Goal: Ask a question: Seek information or help from site administrators or community

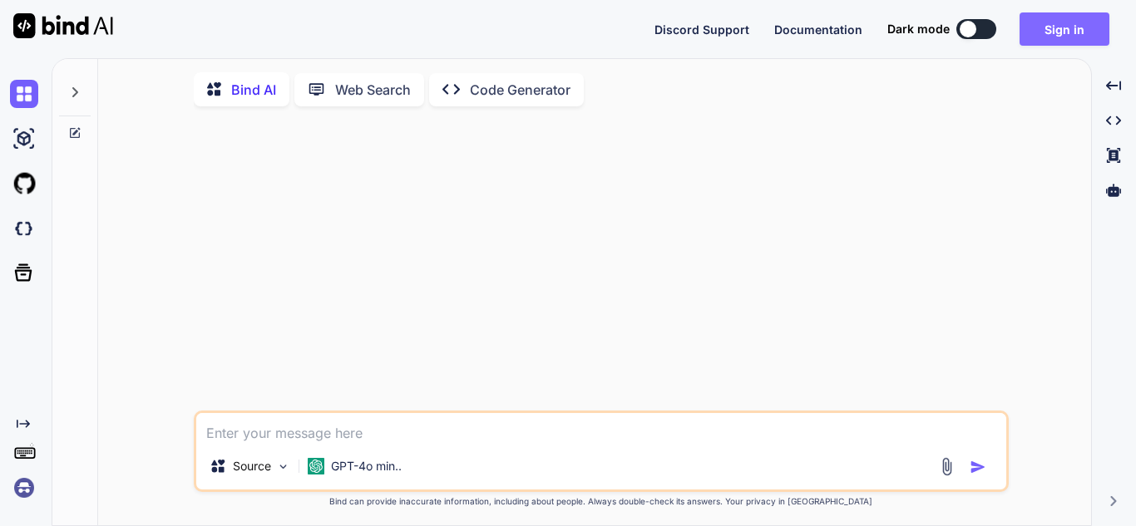
click at [1057, 27] on button "Sign in" at bounding box center [1064, 28] width 90 height 33
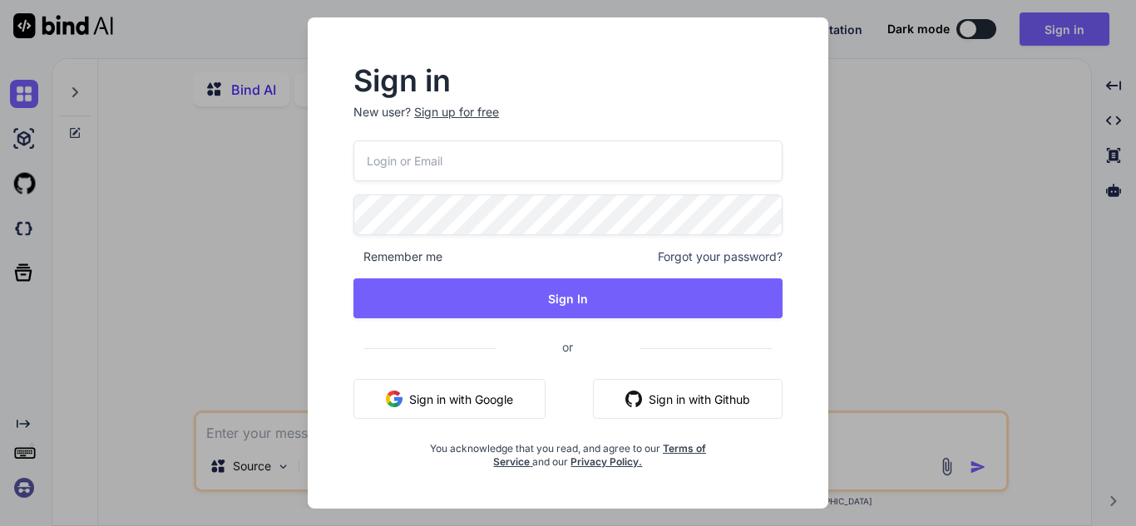
type textarea "x"
click at [449, 162] on input "email" at bounding box center [567, 160] width 429 height 41
type input "[EMAIL_ADDRESS][DOMAIN_NAME]"
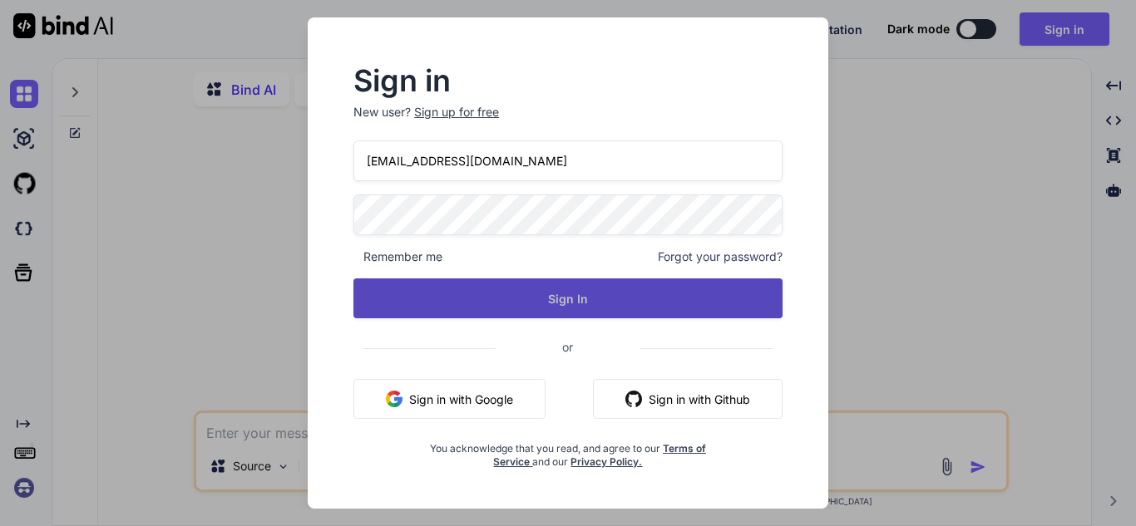
click at [480, 294] on button "Sign In" at bounding box center [567, 298] width 429 height 40
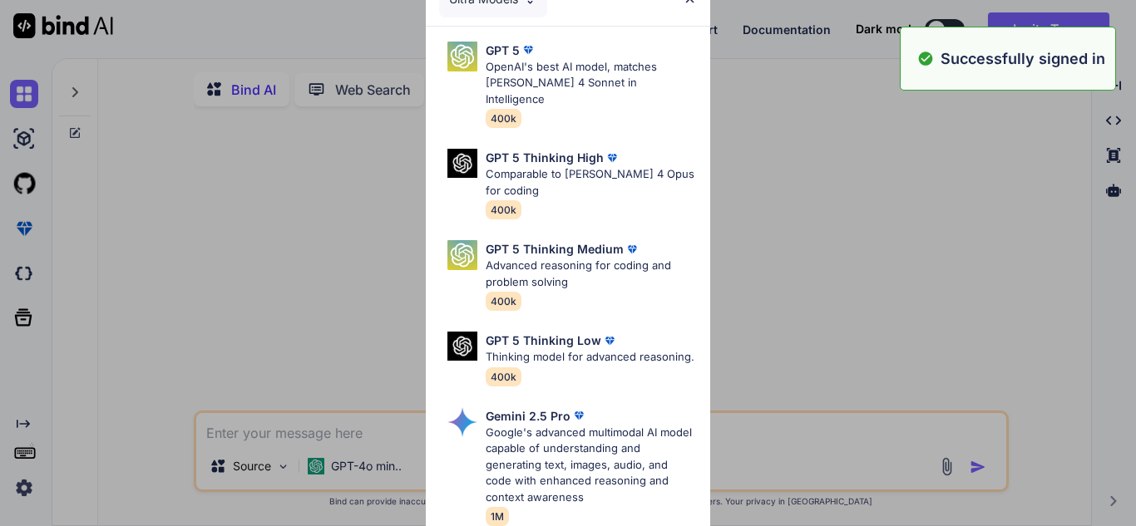
type textarea "x"
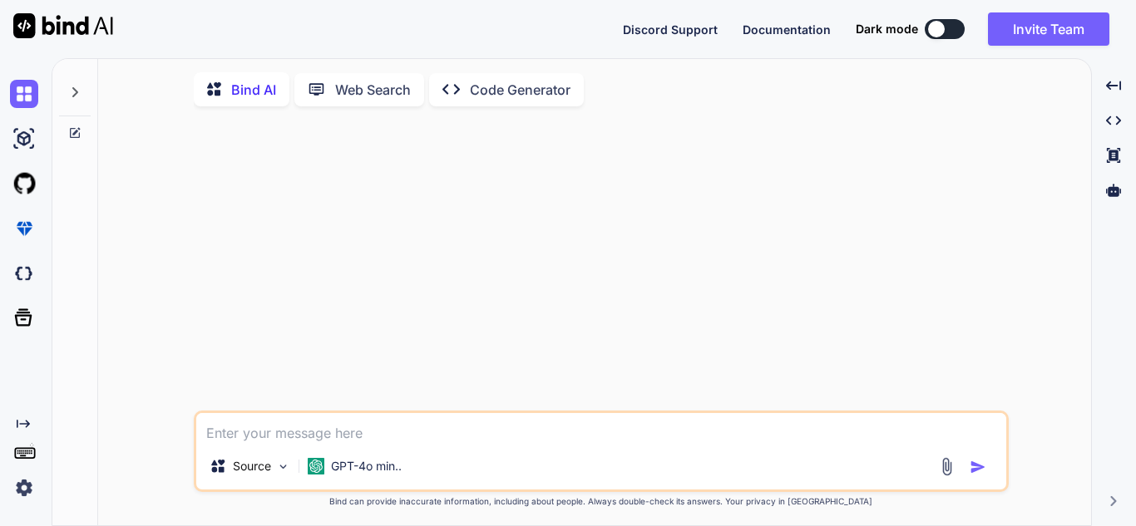
click at [330, 431] on textarea at bounding box center [601, 428] width 810 height 30
type textarea "c"
type textarea "x"
type textarea "cr"
type textarea "x"
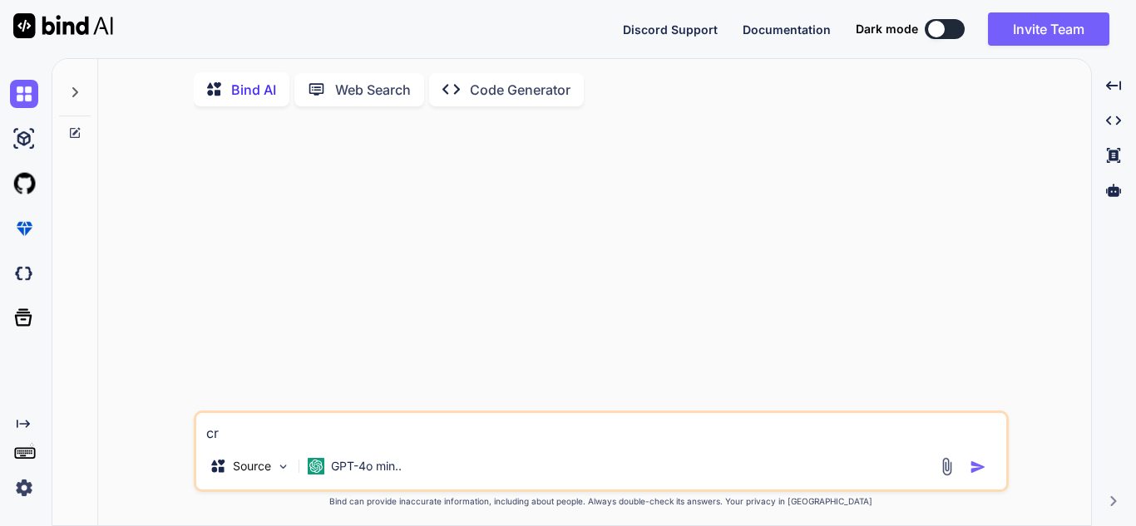
type textarea "cre"
type textarea "x"
type textarea "crea"
type textarea "x"
type textarea "creat"
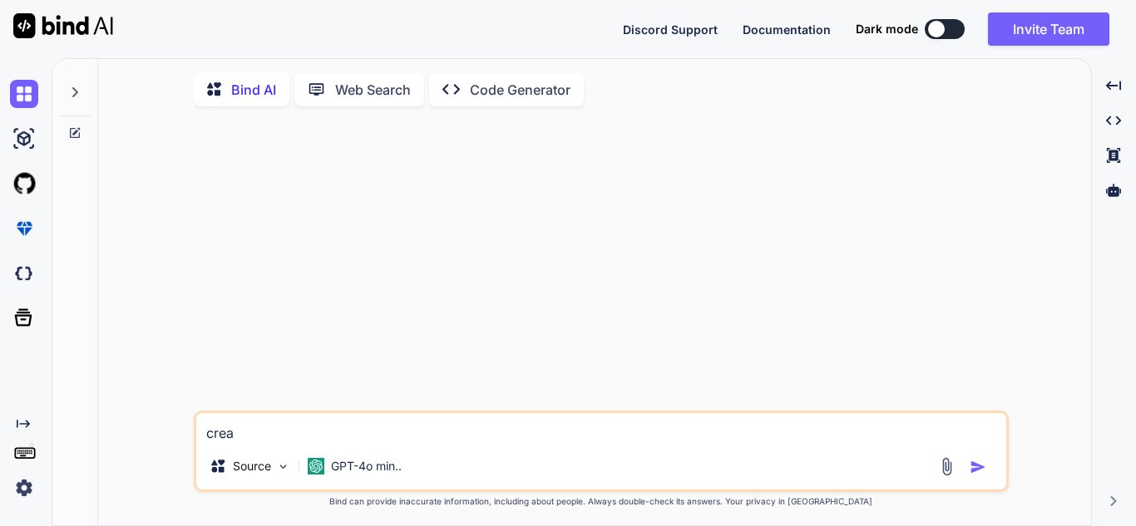
type textarea "x"
type textarea "create"
type textarea "x"
type textarea "create"
type textarea "x"
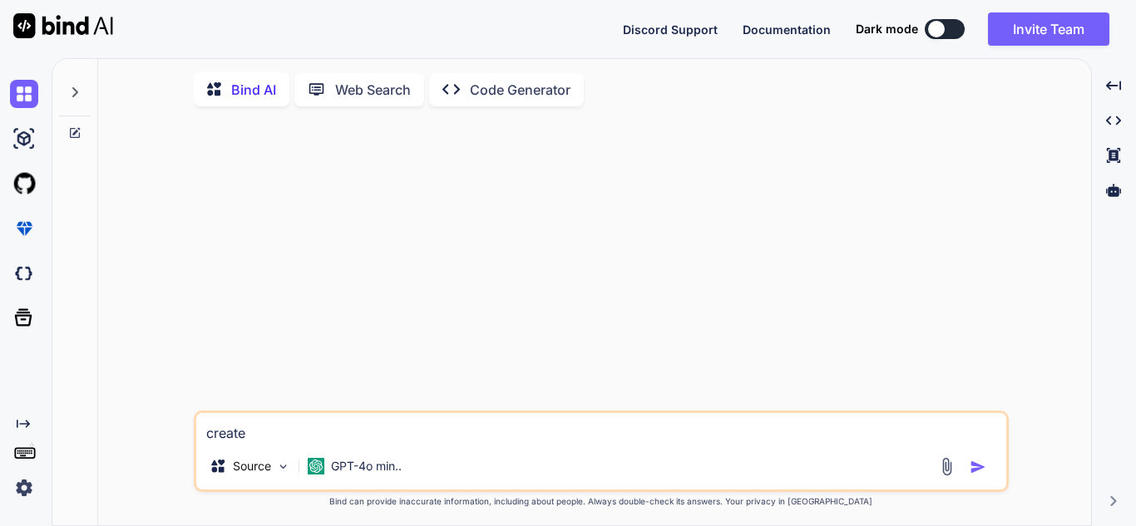
type textarea "create a"
type textarea "x"
type textarea "create a"
type textarea "x"
type textarea "create a ."
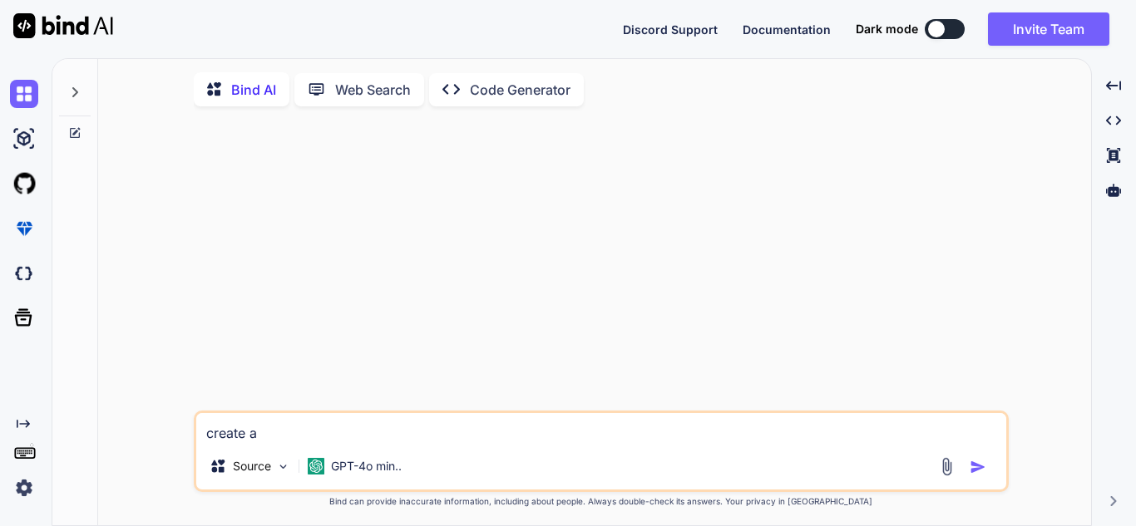
type textarea "x"
type textarea "create a .n"
type textarea "x"
type textarea "create a .ne"
type textarea "x"
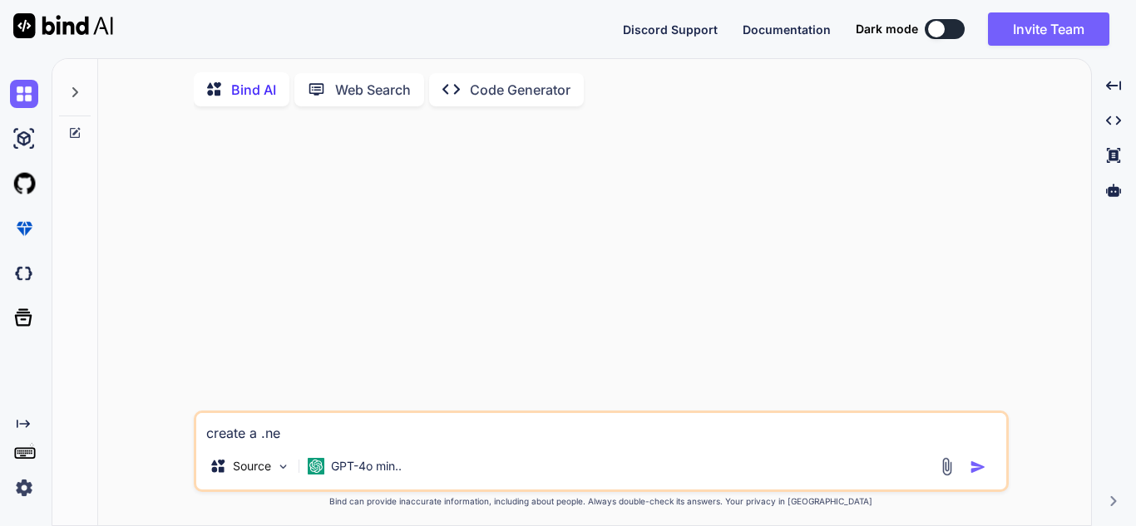
type textarea "create a .net"
type textarea "x"
type textarea "create a .net"
type textarea "x"
type textarea "create a .net c"
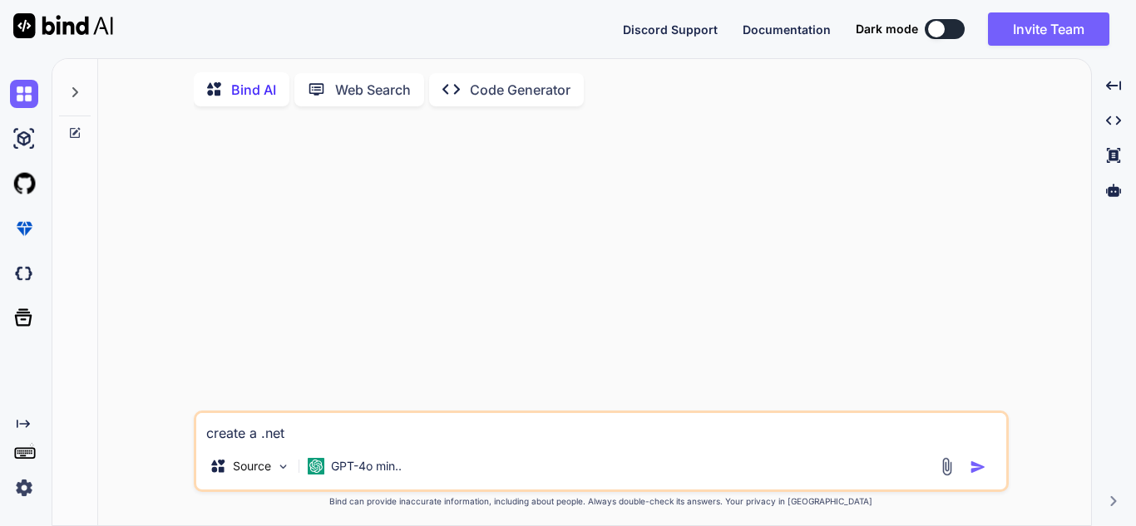
type textarea "x"
type textarea "create a .net co"
type textarea "x"
type textarea "create a .net cor"
type textarea "x"
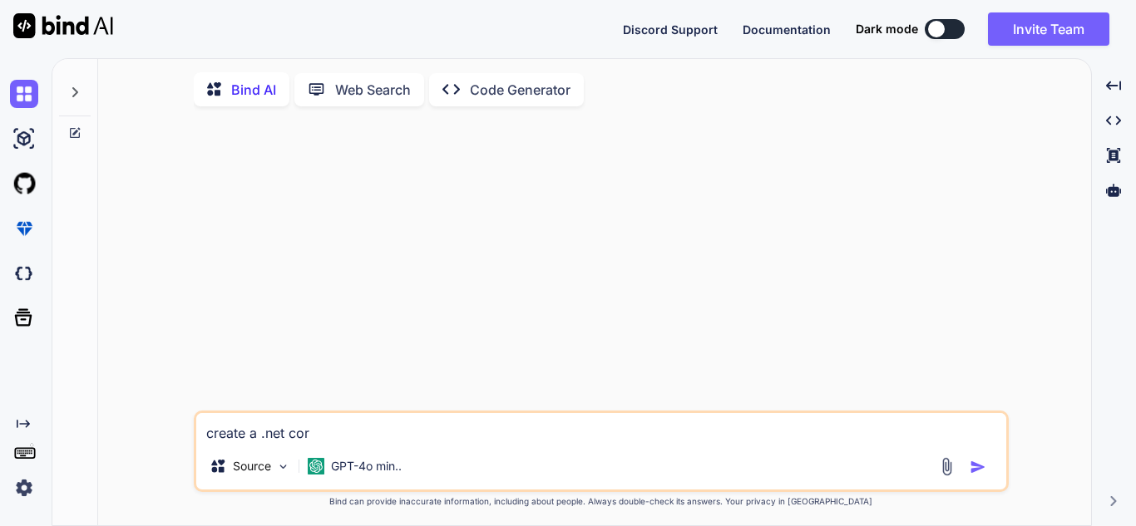
type textarea "create a .net core"
type textarea "x"
type textarea "create a .net core"
type textarea "x"
type textarea "create a .net core w"
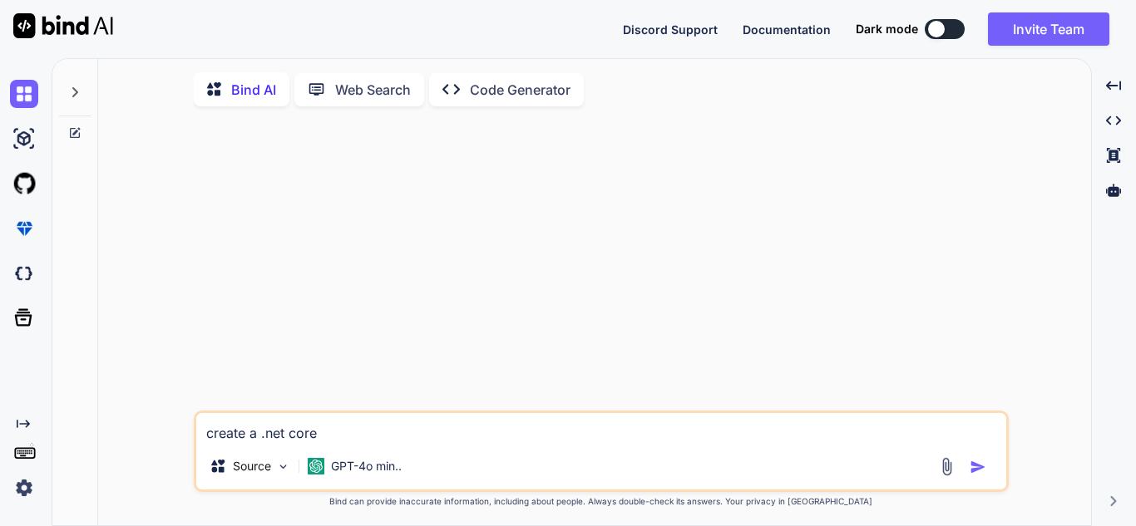
type textarea "x"
type textarea "create a .net core we"
type textarea "x"
type textarea "create a .net core web"
type textarea "x"
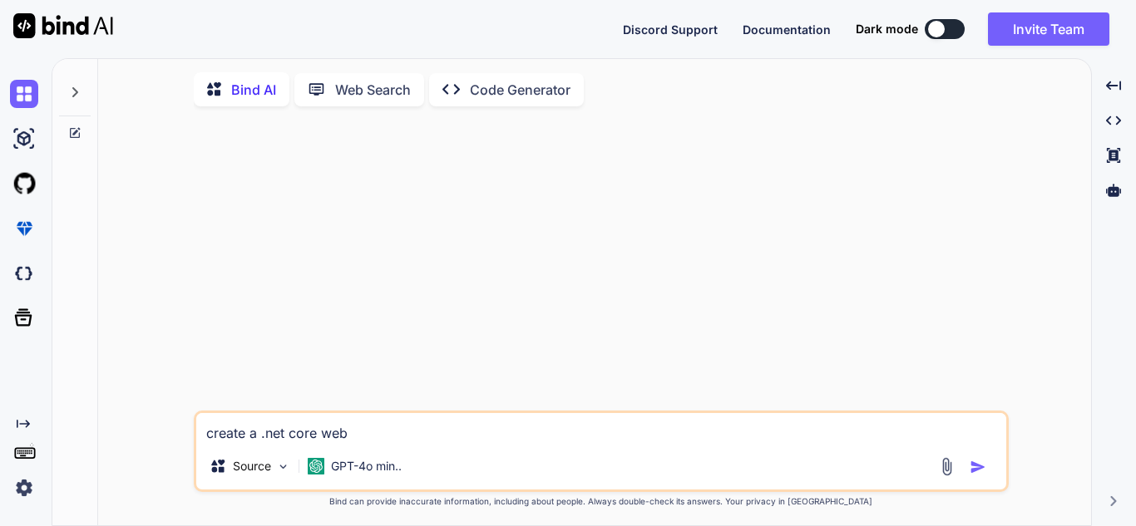
type textarea "create a .net core web"
type textarea "x"
type textarea "create a .net core web a"
type textarea "x"
type textarea "create a .net core web ap"
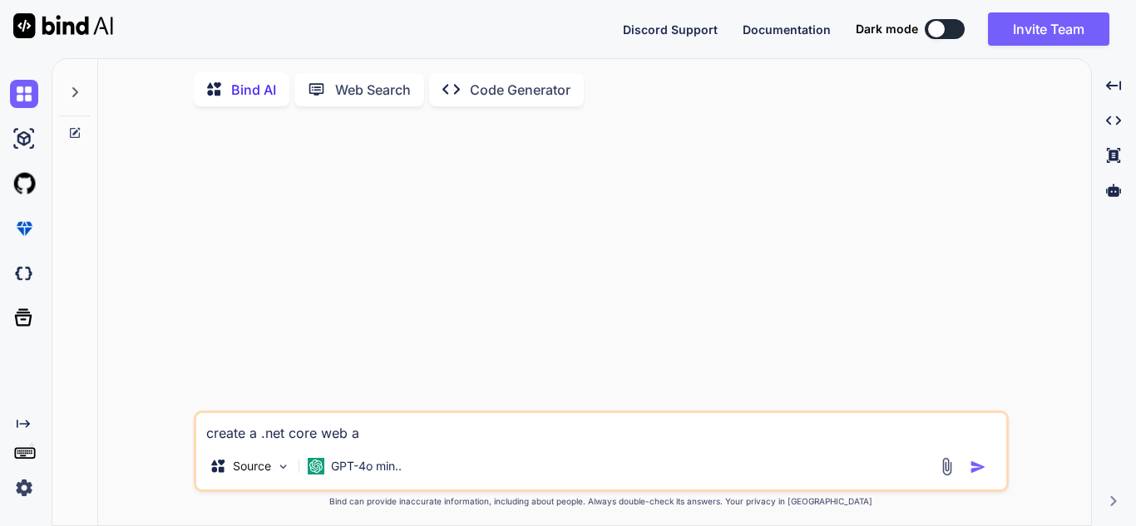
type textarea "x"
type textarea "create a .net core web api"
type textarea "x"
type textarea "create a .net core web api"
type textarea "x"
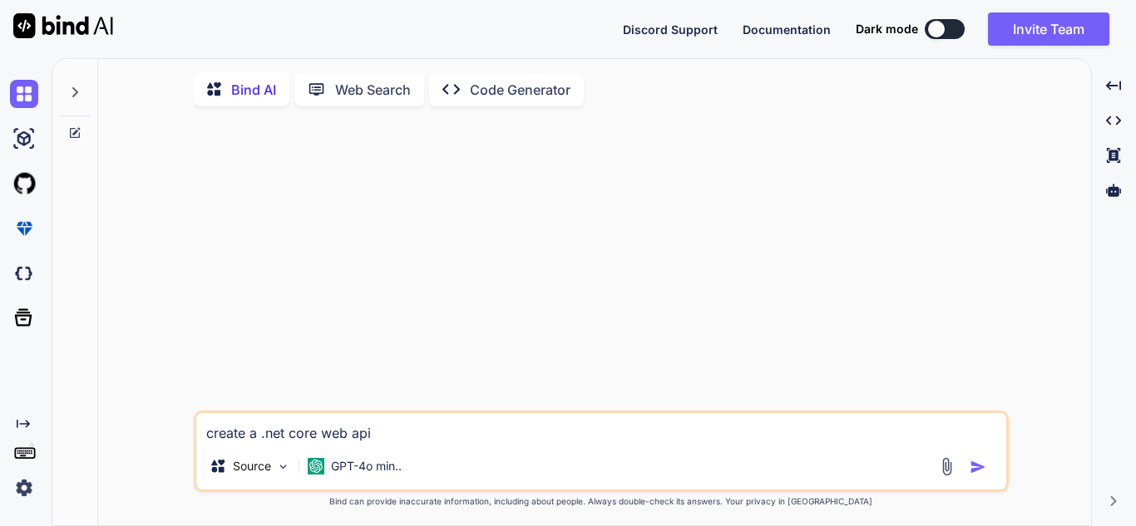
type textarea "create a .net core web api t"
type textarea "x"
type textarea "create a .net core web api to"
type textarea "x"
type textarea "create a .net core web api to"
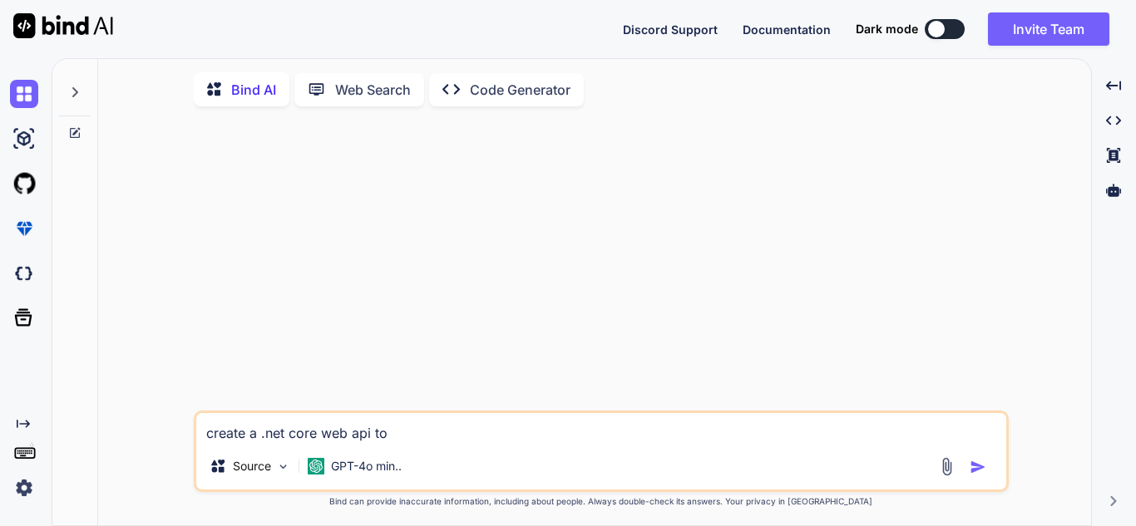
type textarea "x"
type textarea "create a .net core web api to g"
type textarea "x"
type textarea "create a .net core web api to"
type textarea "x"
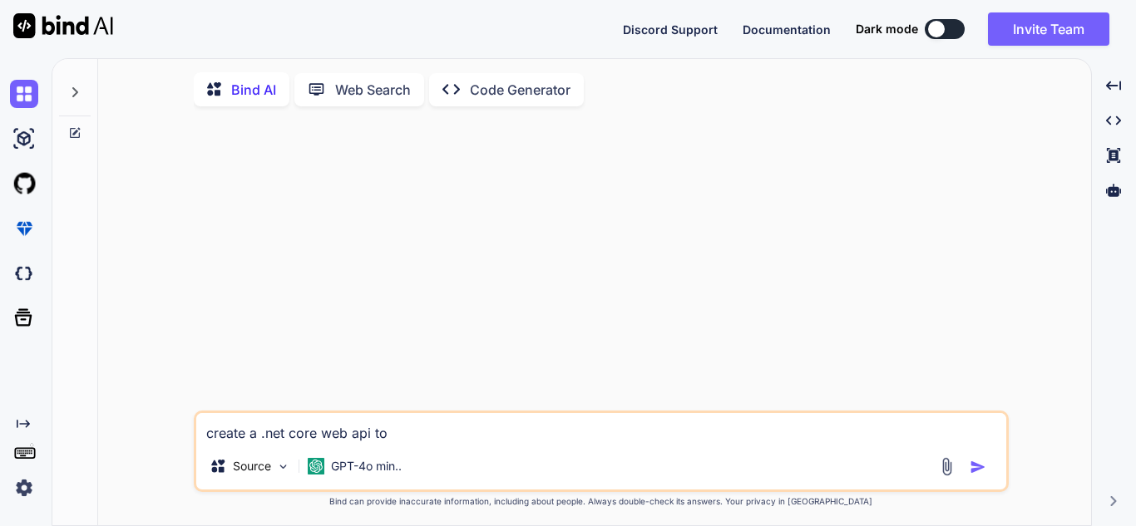
type textarea "create a .net core web api to f"
type textarea "x"
type textarea "create a .net core web api to fe"
type textarea "x"
type textarea "create a .net core web api to fet"
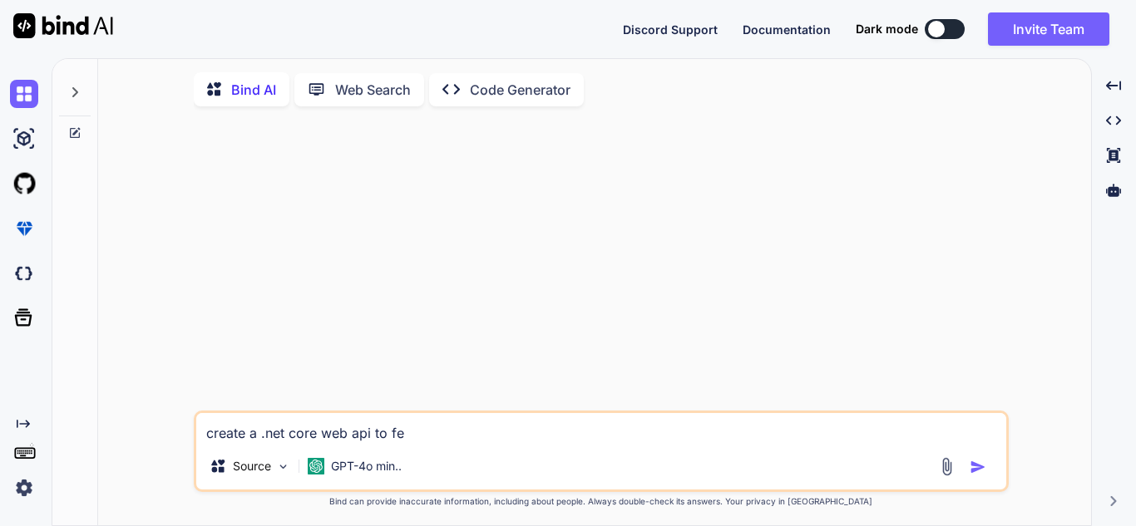
type textarea "x"
type textarea "create a .net core web api to fetc"
type textarea "x"
type textarea "create a .net core web api to fetch"
type textarea "x"
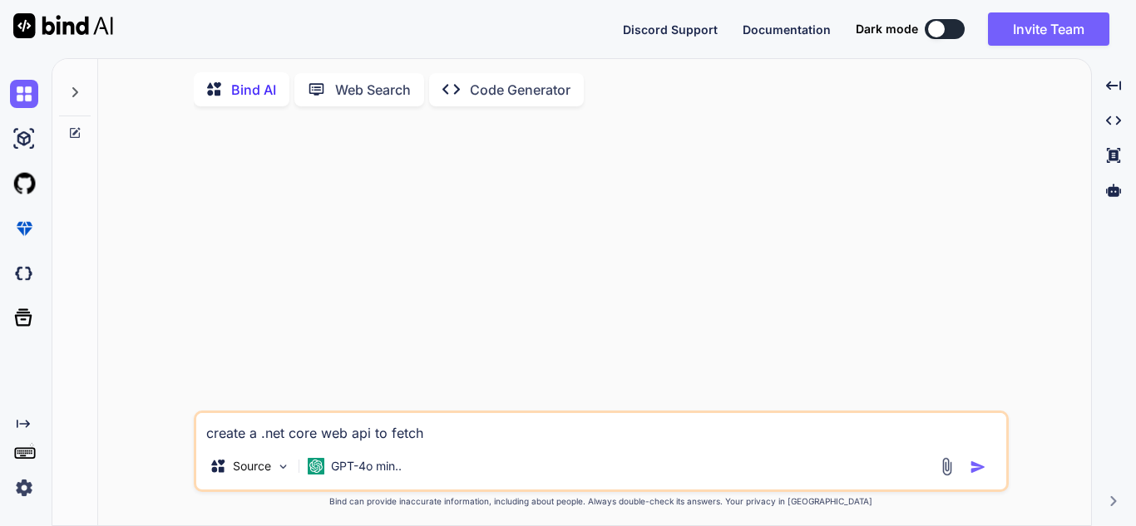
type textarea "create a .net core web api to fetch"
type textarea "x"
type textarea "create a .net core web api to fetch c"
type textarea "x"
type textarea "create a .net core web api to fetch ca"
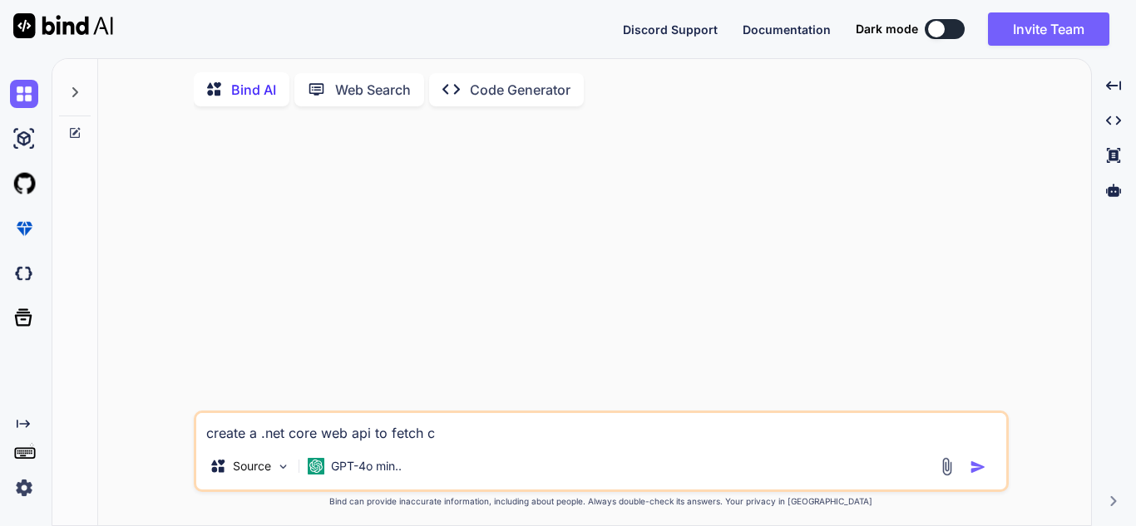
type textarea "x"
type textarea "create a .net core web api to fetch car"
type textarea "x"
type textarea "create a .net core web api to fetch card"
type textarea "x"
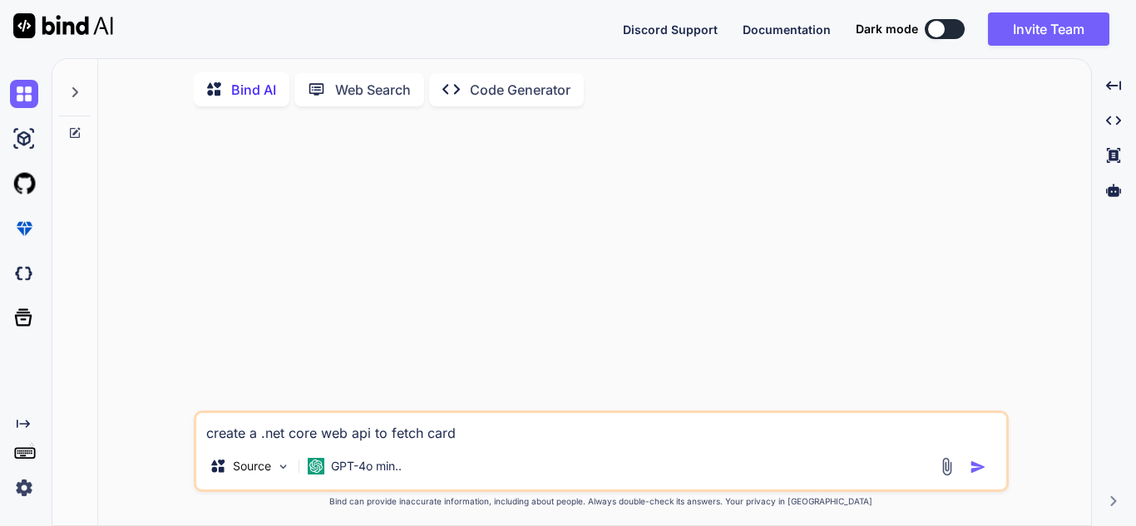
type textarea "create a .net core web api to fetch card"
type textarea "x"
type textarea "create a .net core web api to fetch card o"
type textarea "x"
type textarea "create a .net core web api to fetch card or"
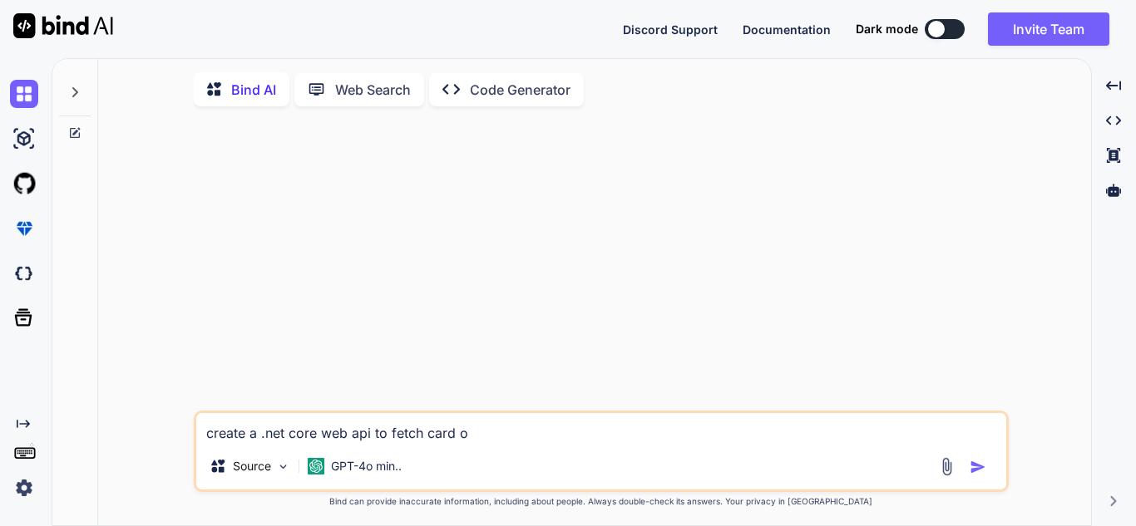
type textarea "x"
type textarea "create a .net core web api to fetch card ori"
type textarea "x"
type textarea "create a .net core web api to fetch card orig"
type textarea "x"
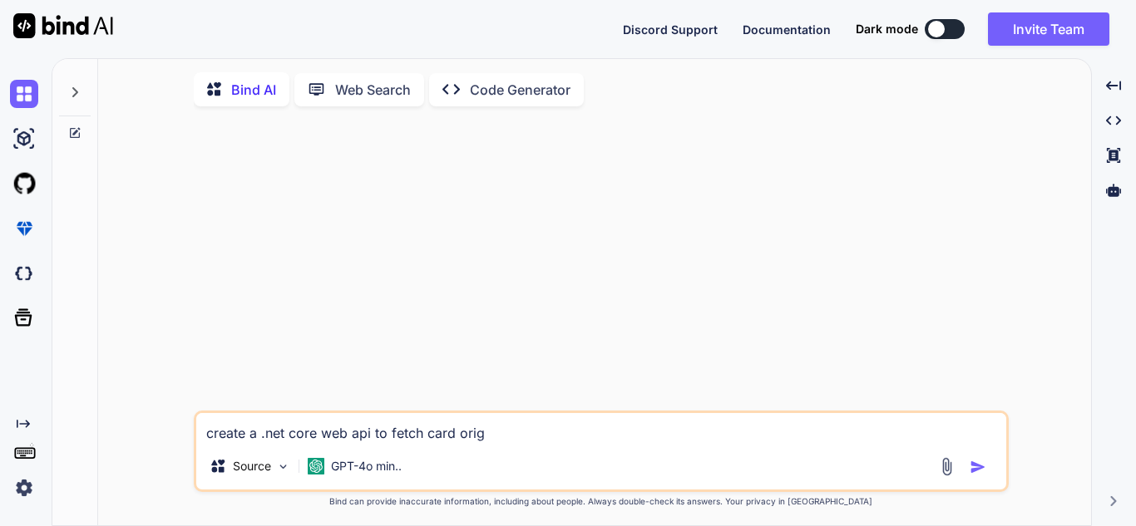
type textarea "create a .net core web api to fetch card origi"
type textarea "x"
type textarea "create a .net core web api to fetch card origin"
type textarea "x"
type textarea "create a .net core web api to fetch card origin"
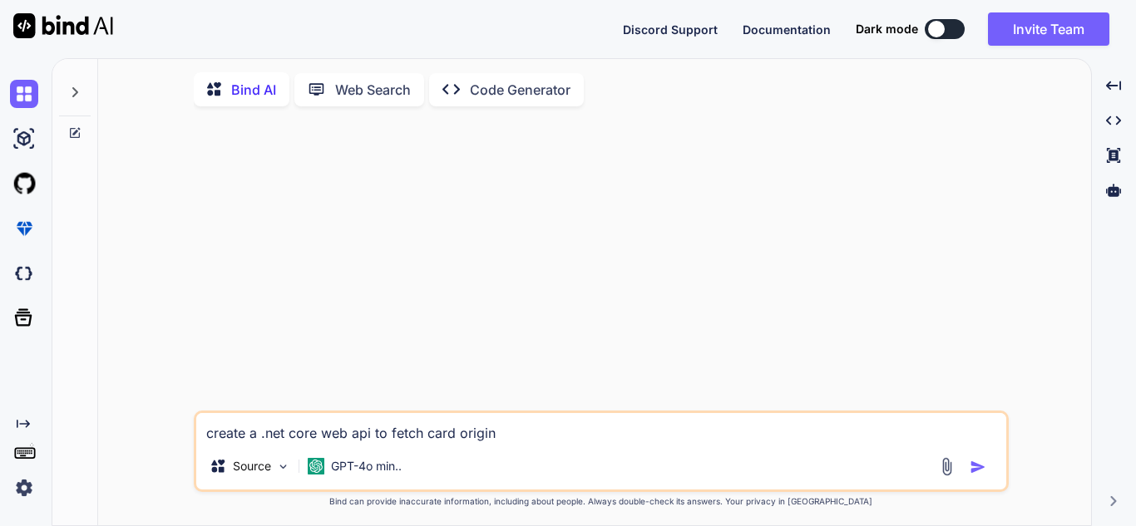
type textarea "x"
type textarea "create a .net core web api to fetch card origin d"
type textarea "x"
type textarea "create a .net core web api to fetch card origin de"
type textarea "x"
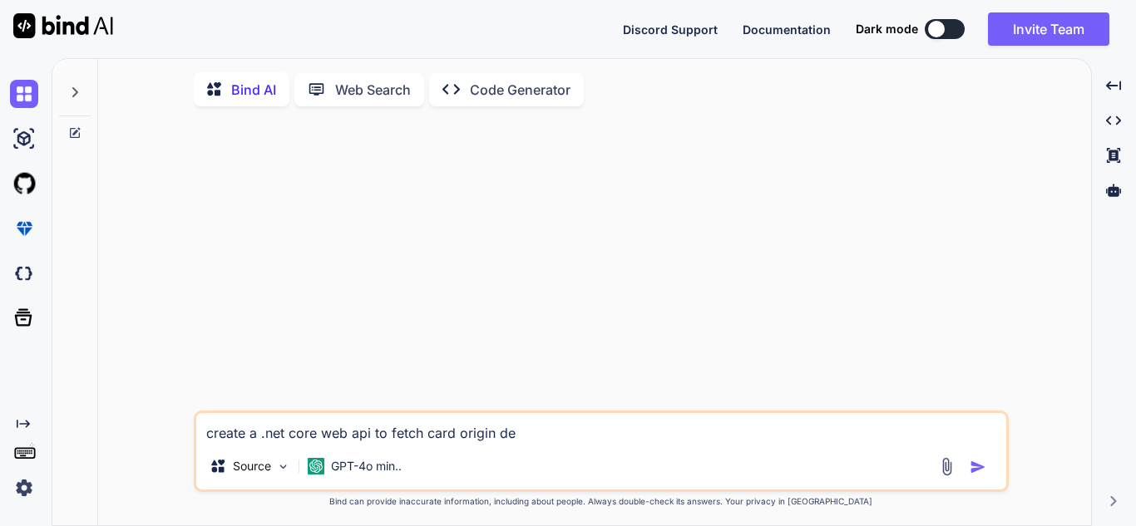
type textarea "create a .net core web api to fetch card origin det"
type textarea "x"
type textarea "create a .net core web api to fetch card origin detr"
type textarea "x"
type textarea "create a .net core web api to fetch card origin [PERSON_NAME]"
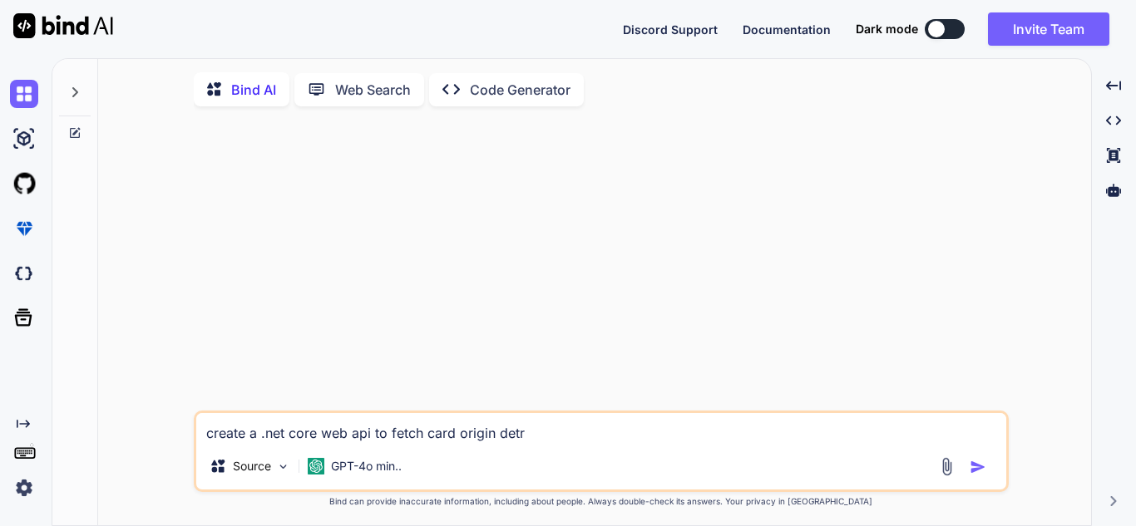
type textarea "x"
type textarea "create a .net core web api to fetch card origin detr"
type textarea "x"
type textarea "create a .net core web api to fetch card origin det"
type textarea "x"
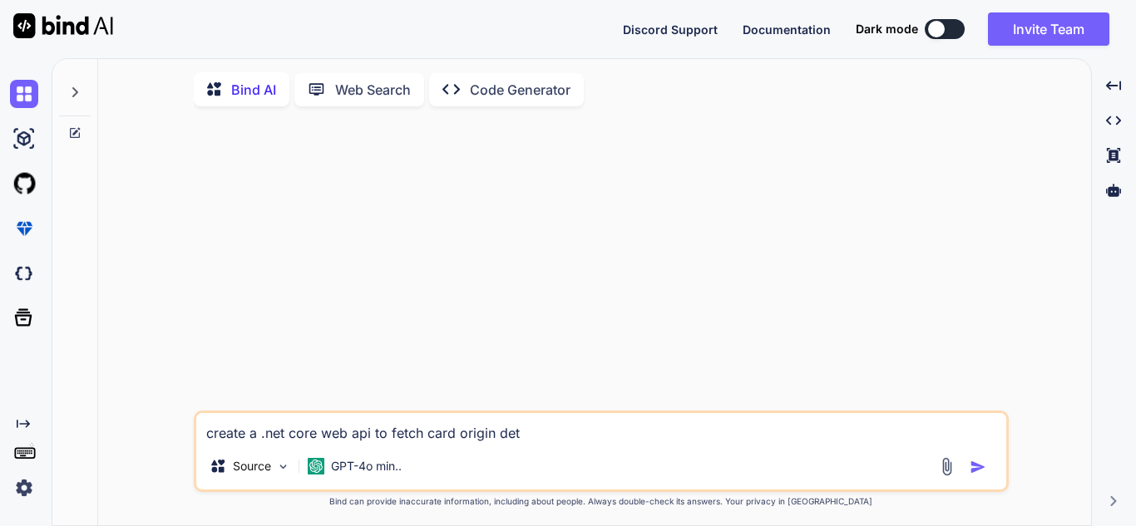
type textarea "create a .net core web api to fetch card origin deta"
type textarea "x"
type textarea "create a .net core web api to fetch card origin detai"
type textarea "x"
type textarea "create a .net core web api to fetch card origin detail"
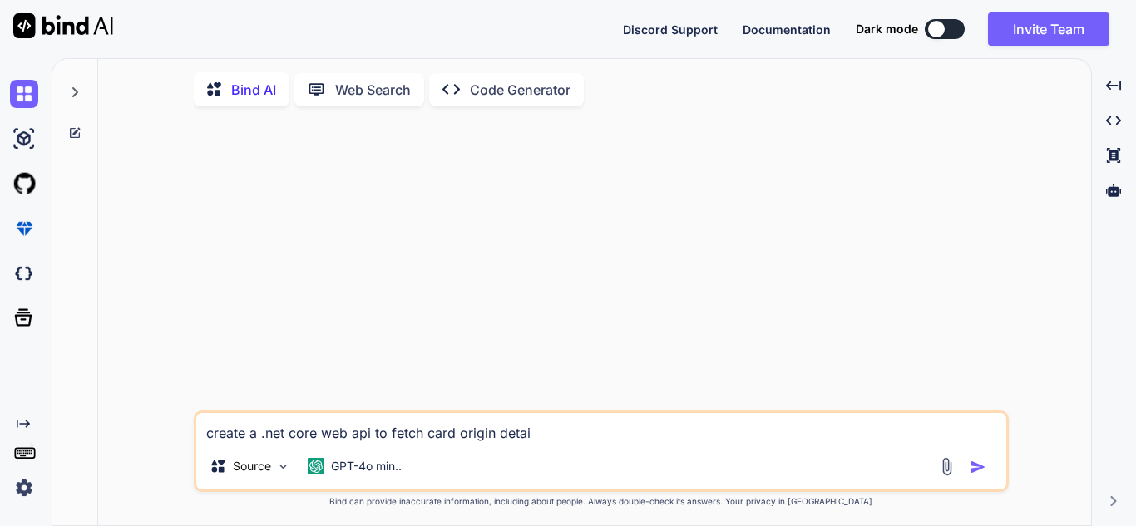
type textarea "x"
type textarea "create a .net core web api to fetch card origin details"
type textarea "x"
type textarea "create a .net core web api to fetch card origin details"
type textarea "x"
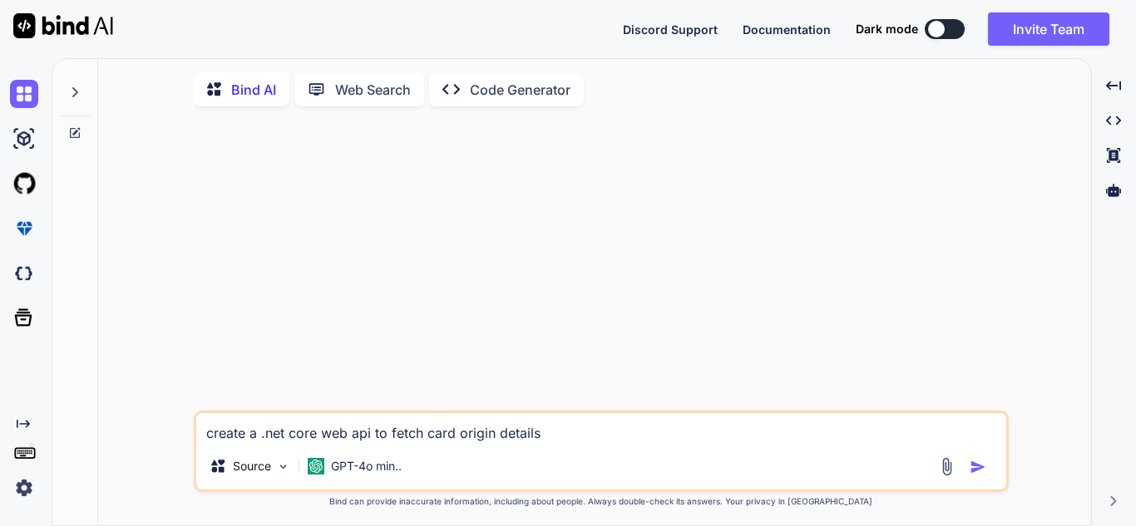
type textarea "create a .net core web api to fetch card origin details l"
type textarea "x"
type textarea "create a .net core web api to fetch card origin details li"
type textarea "x"
type textarea "create a .net core web api to fetch card origin details lik"
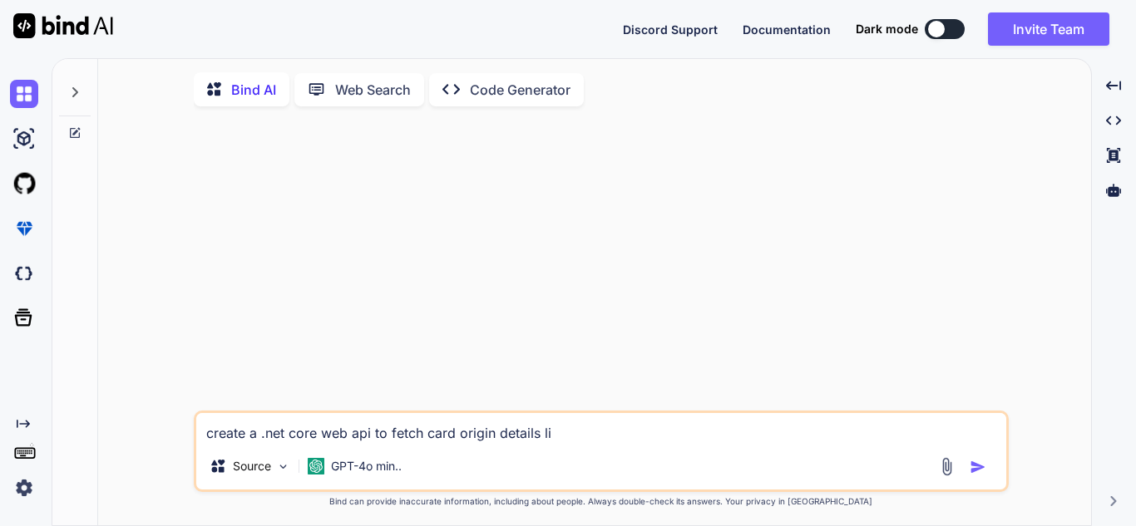
type textarea "x"
type textarea "create a .net core web api to fetch card origin details like"
type textarea "x"
type textarea "create a .net core web api to fetch card origin details like"
type textarea "x"
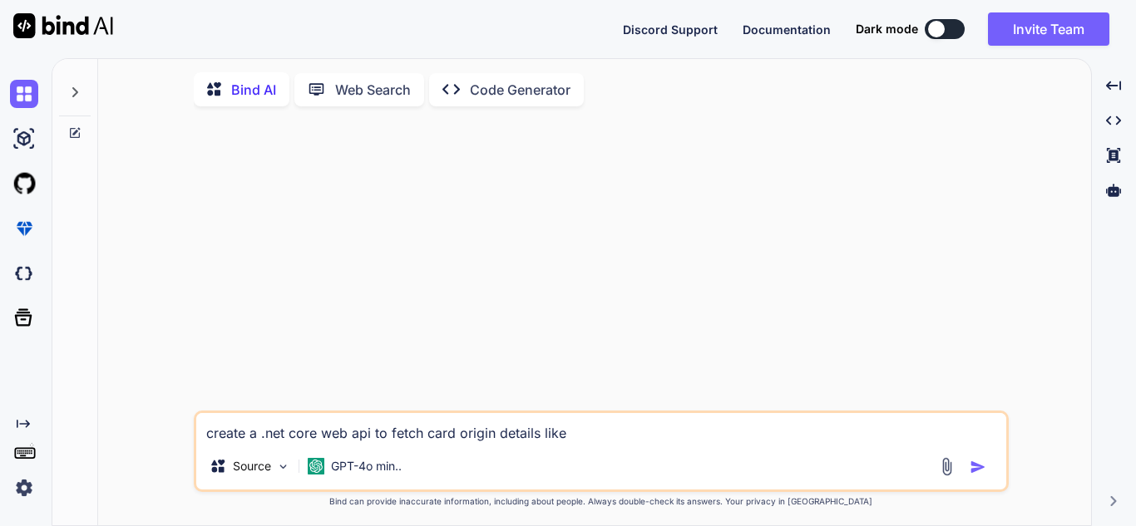
type textarea "create a .net core web api to fetch card origin details like s"
type textarea "x"
type textarea "create a .net core web api to fetch card origin details like sc"
type textarea "x"
type textarea "create a .net core web api to fetch card origin details like sch"
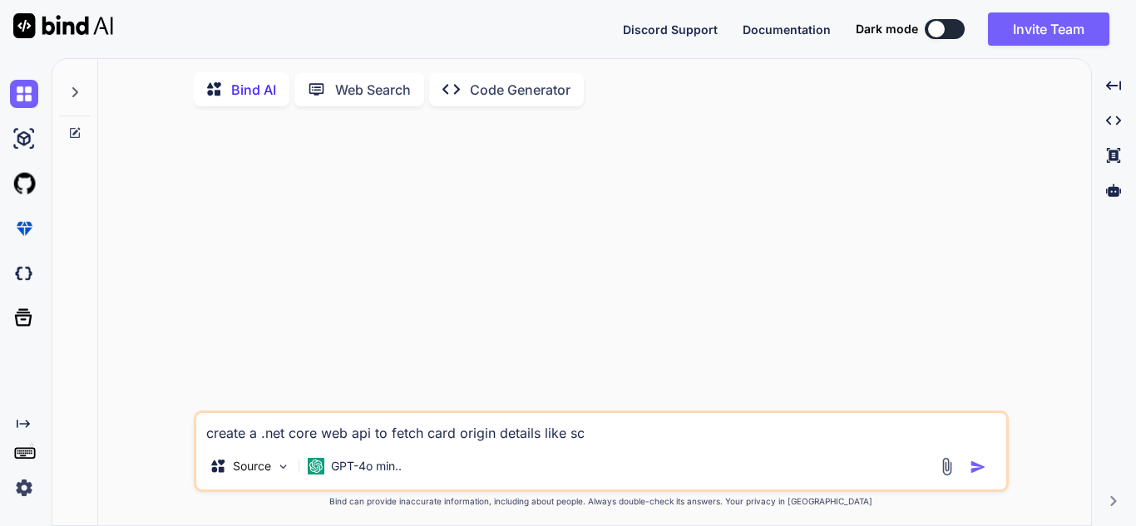
type textarea "x"
type textarea "create a .net core web api to fetch card origin details like sche"
type textarea "x"
type textarea "create a .net core web api to fetch card origin details like schem"
type textarea "x"
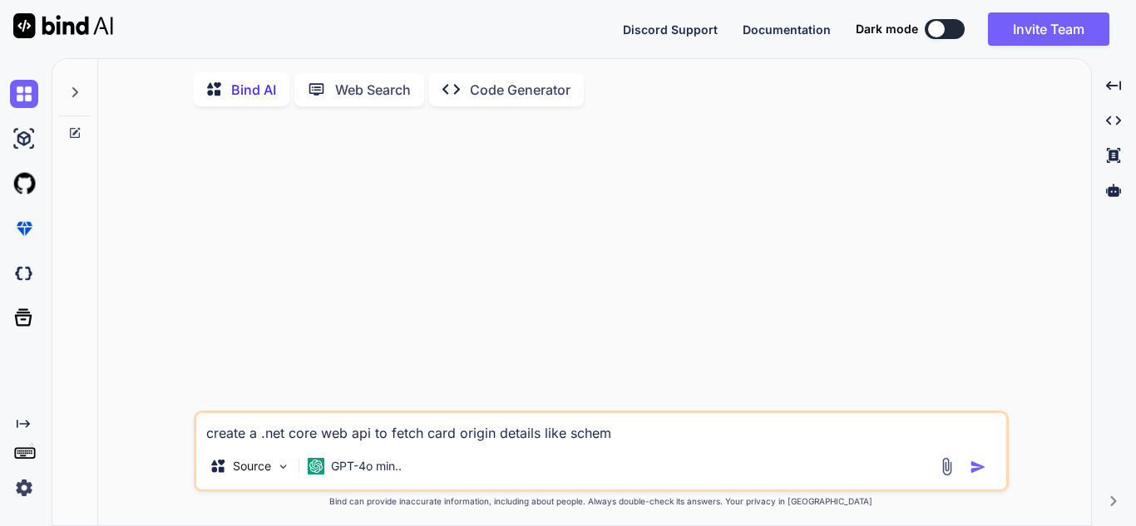
type textarea "create a .net core web api to fetch card origin details like scheme"
type textarea "x"
type textarea "create a .net core web api to fetch card origin details like scheme,"
type textarea "x"
type textarea "create a .net core web api to fetch card origin details like scheme,"
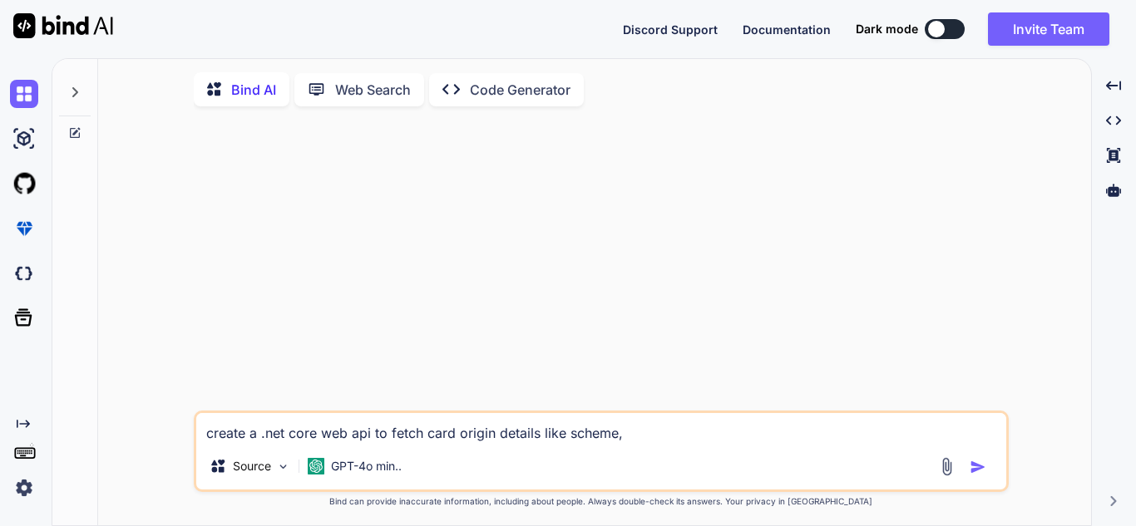
type textarea "x"
type textarea "create a .net core web api to fetch card origin details like scheme, t"
type textarea "x"
type textarea "create a .net core web api to fetch card origin details like scheme, ty"
type textarea "x"
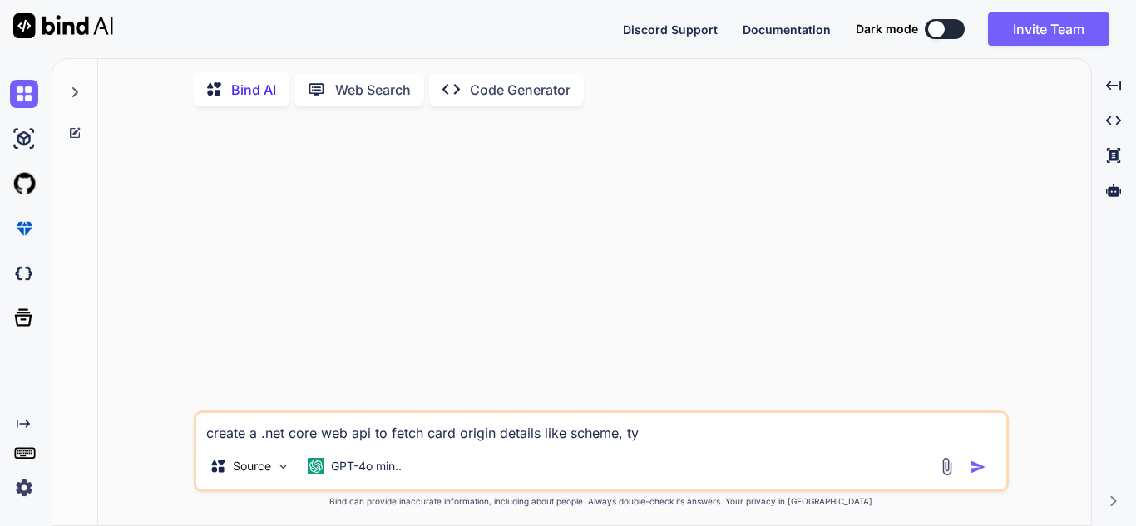
type textarea "create a .net core web api to fetch card origin details like scheme, typ"
type textarea "x"
type textarea "create a .net core web api to fetch card origin details like scheme, type"
type textarea "x"
type textarea "create a .net core web api to fetch card origin details like scheme, type,"
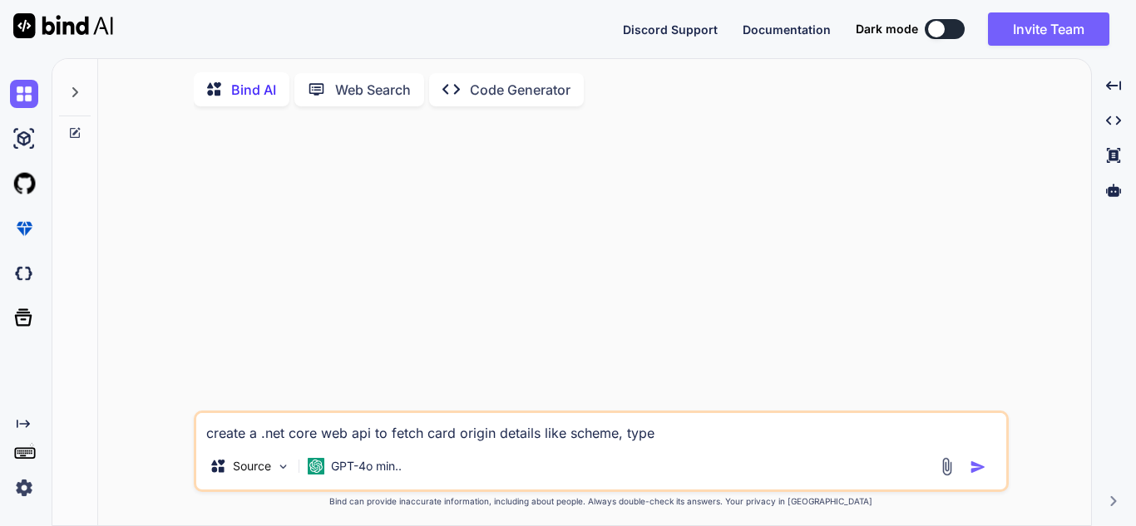
type textarea "x"
type textarea "create a .net core web api to fetch card origin details like scheme, type,"
type textarea "x"
type textarea "create a .net core web api to fetch card origin details like scheme, type, b"
type textarea "x"
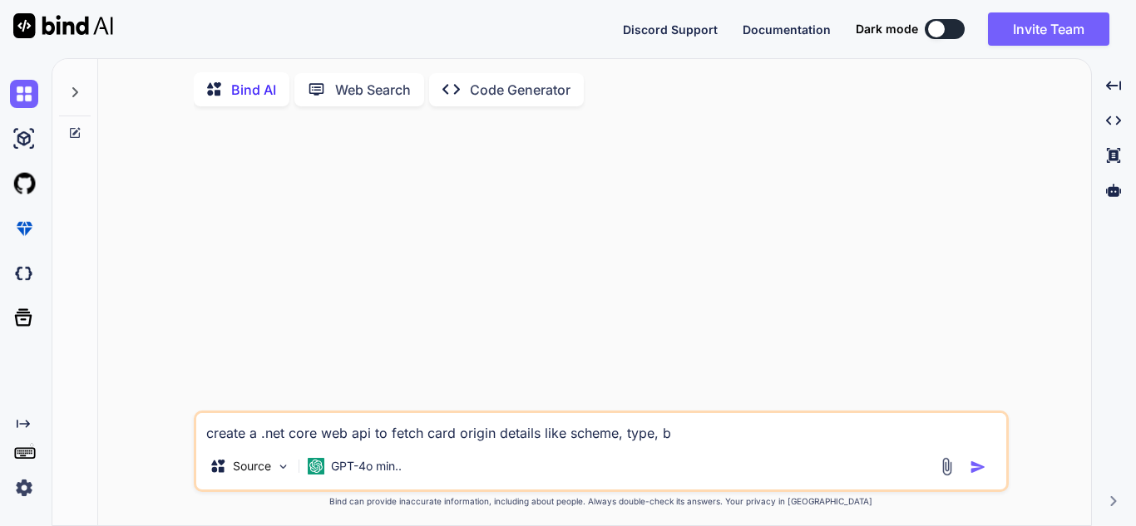
type textarea "create a .net core web api to fetch card origin details like scheme, type, br"
type textarea "x"
type textarea "create a .net core web api to fetch card origin details like scheme, type, bra"
type textarea "x"
type textarea "create a .net core web api to fetch card origin details like scheme, type, bran"
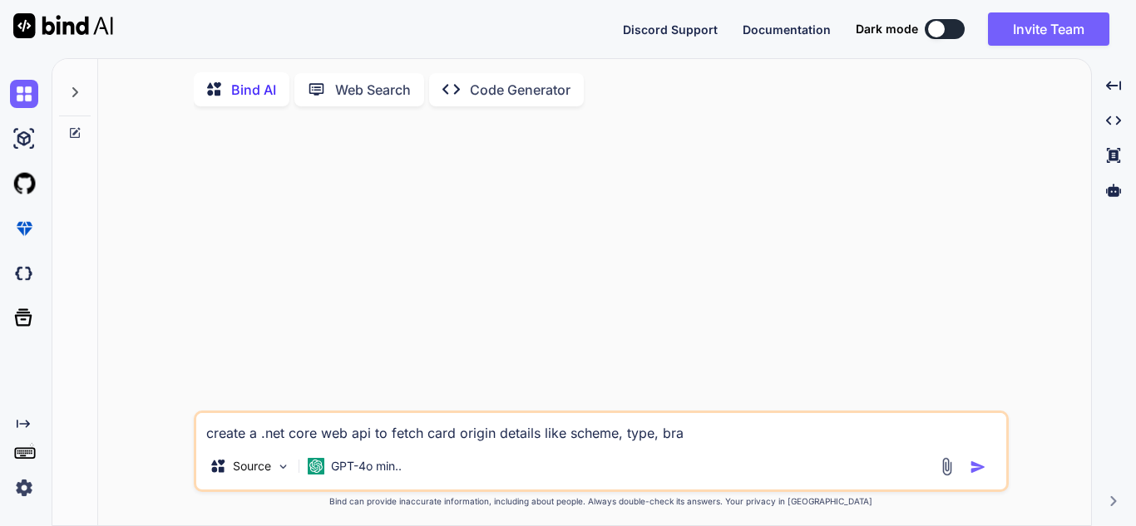
type textarea "x"
type textarea "create a .net core web api to fetch card origin details like scheme, type, brand"
type textarea "x"
type textarea "create a .net core web api to fetch card origin details like scheme, type, bran…"
type textarea "x"
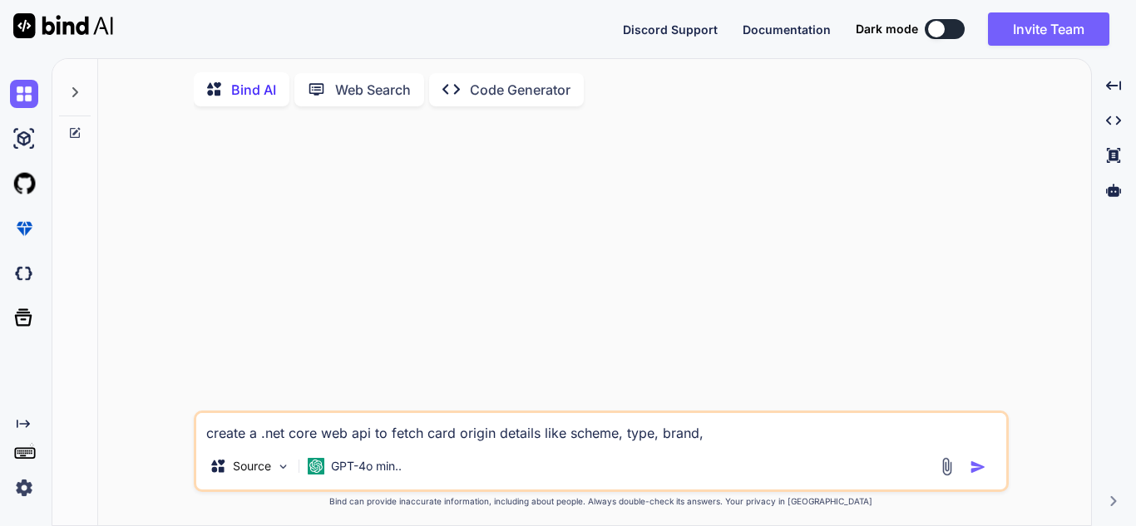
type textarea "create a .net core web api to fetch card origin details like scheme, type, bran…"
type textarea "x"
type textarea "create a .net core web api to fetch card origin details like scheme, type, bran…"
type textarea "x"
type textarea "create a .net core web api to fetch card origin details like scheme, type, bran…"
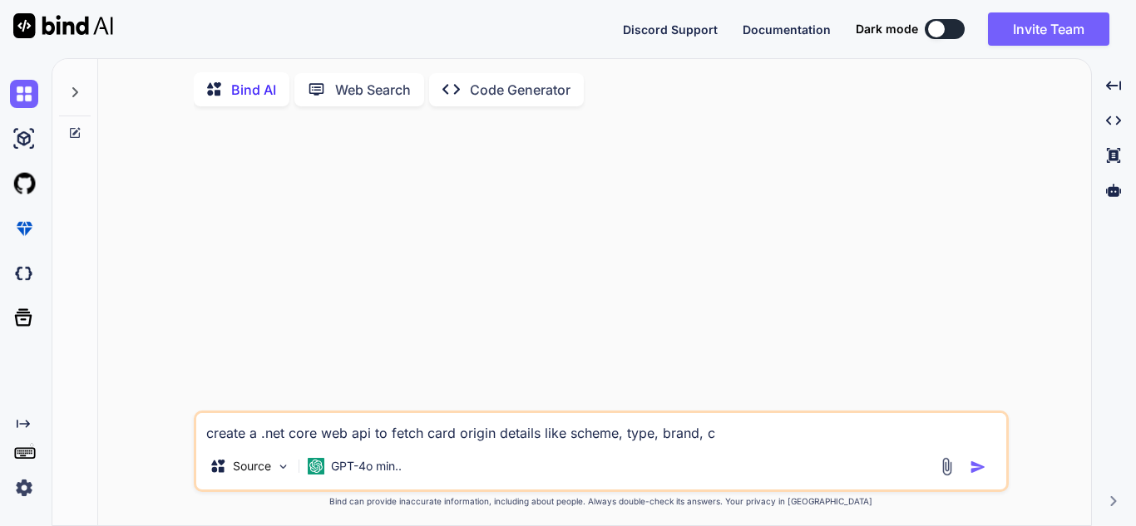
type textarea "x"
type textarea "create a .net core web api to fetch card origin details like scheme, type, bran…"
type textarea "x"
type textarea "create a .net core web api to fetch card origin details like scheme, type, bran…"
type textarea "x"
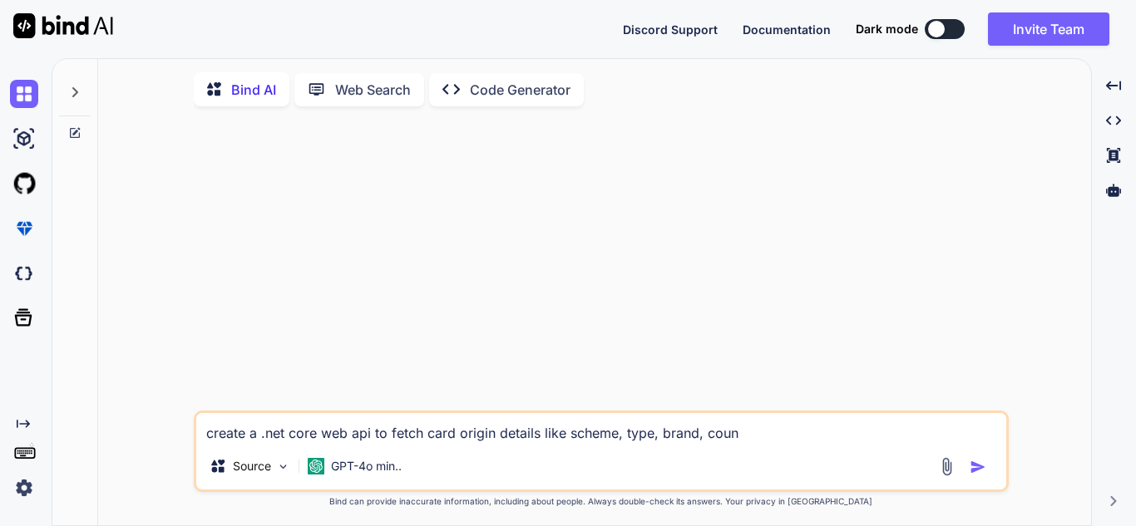
type textarea "create a .net core web api to fetch card origin details like scheme, type, bran…"
type textarea "x"
type textarea "create a .net core web api to fetch card origin details like scheme, type, bran…"
type textarea "x"
type textarea "create a .net core web api to fetch card origin details like scheme, type, bran…"
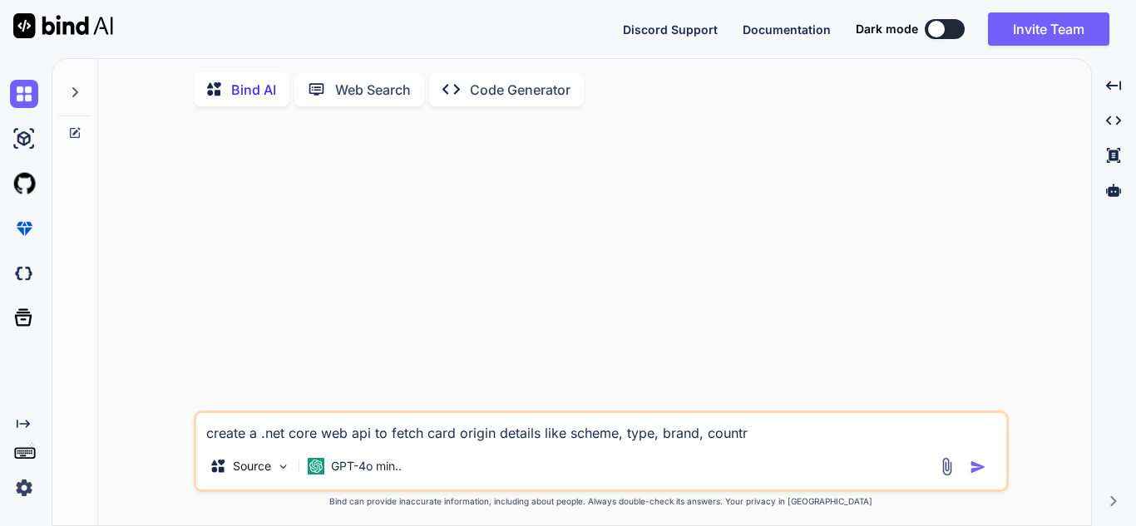
type textarea "x"
type textarea "create a .net core web api to fetch card origin details like scheme, type, bran…"
type textarea "x"
type textarea "create a .net core web api to fetch card origin details like scheme, type, bran…"
type textarea "x"
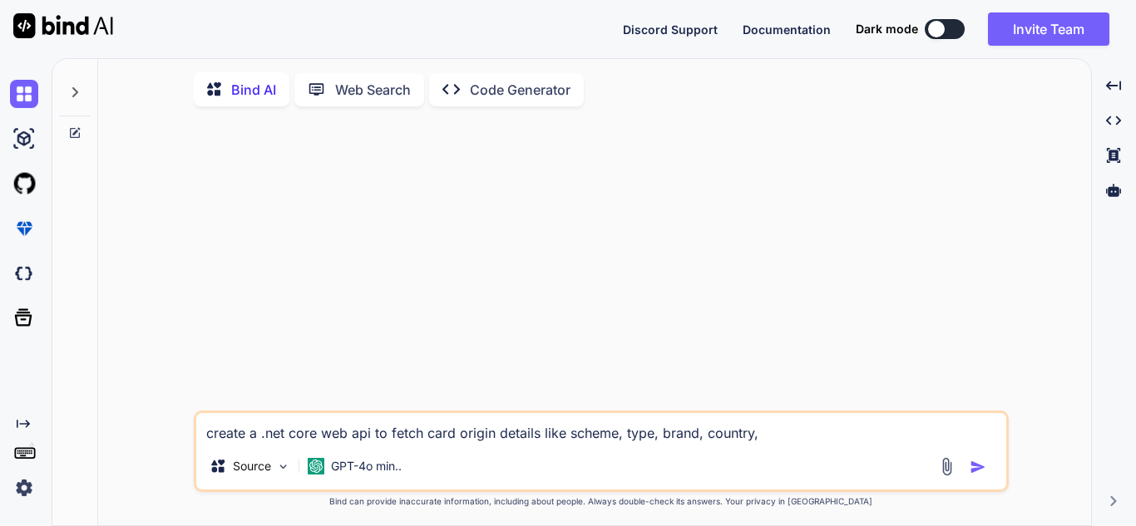
type textarea "create a .net core web api to fetch card origin details like scheme, type, bran…"
type textarea "x"
type textarea "create a .net core web api to fetch card origin details like scheme, type, bran…"
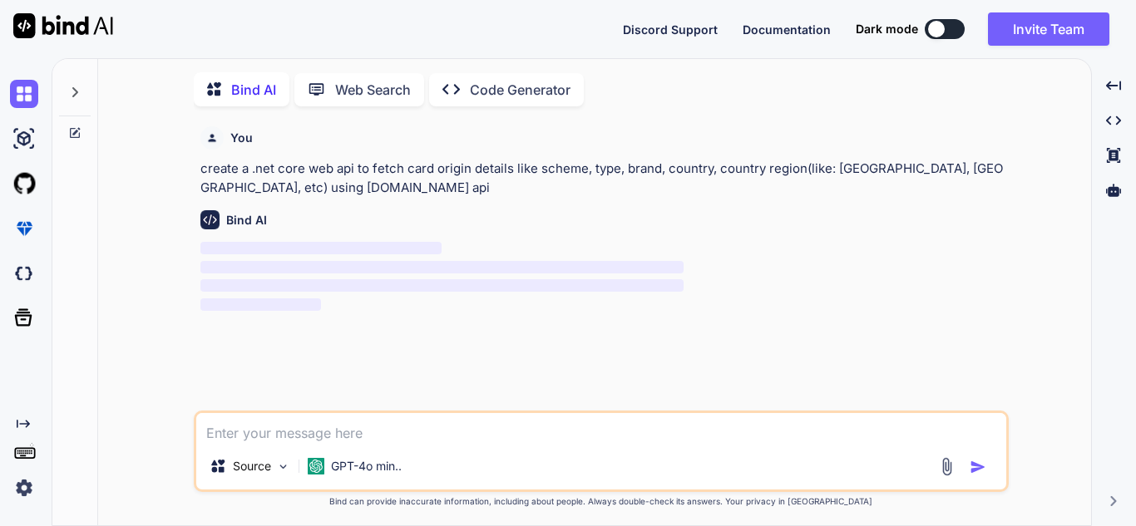
scroll to position [7, 0]
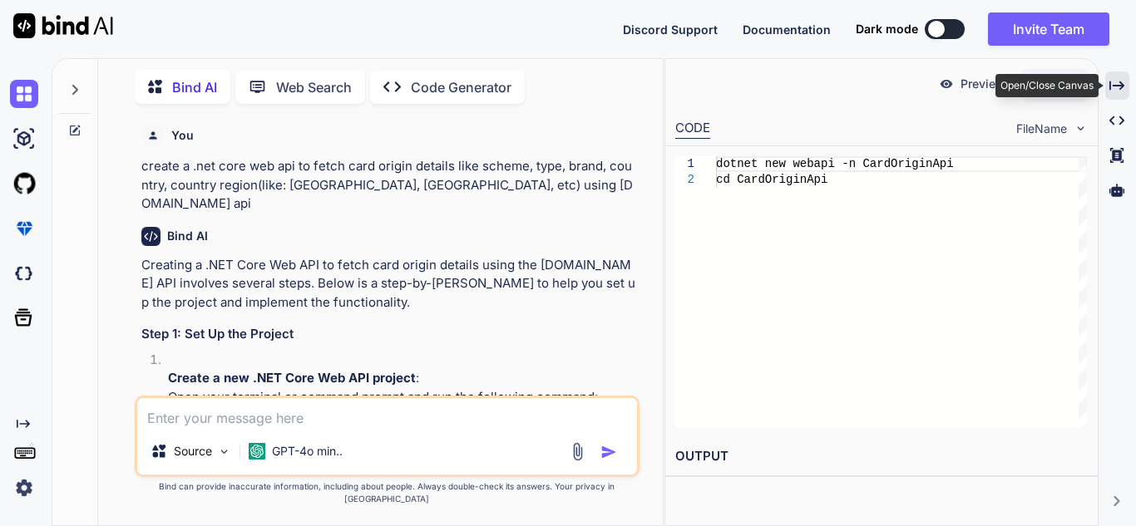
click at [1116, 86] on icon at bounding box center [1116, 85] width 15 height 9
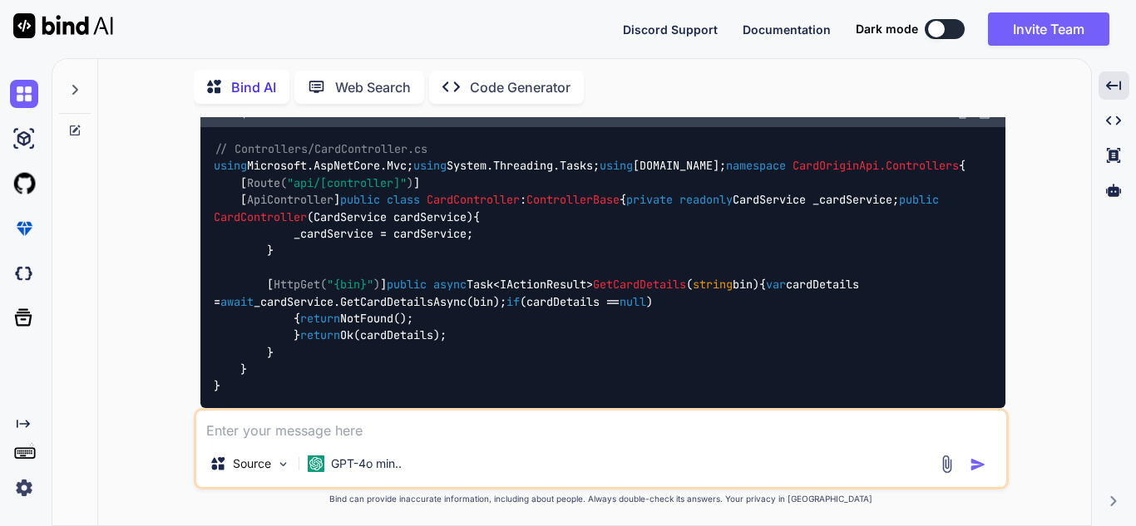
scroll to position [1676, 0]
